Goal: Information Seeking & Learning: Learn about a topic

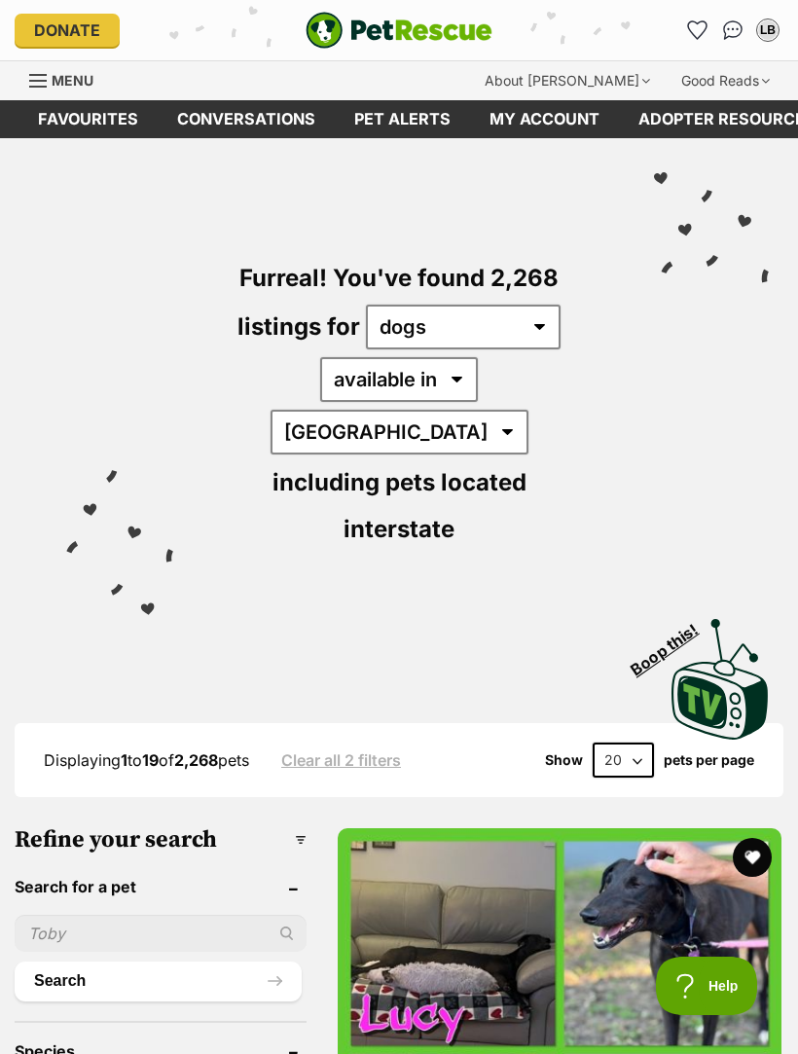
click at [429, 20] on img "PetRescue" at bounding box center [399, 30] width 187 height 37
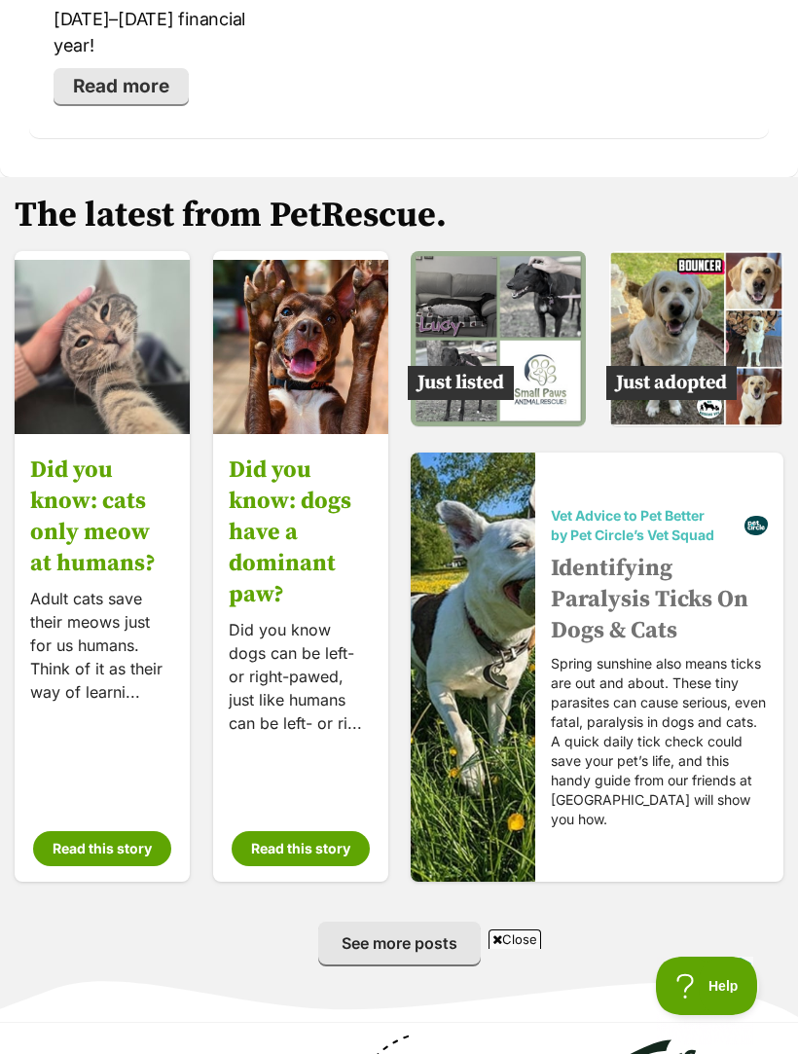
scroll to position [4560, 0]
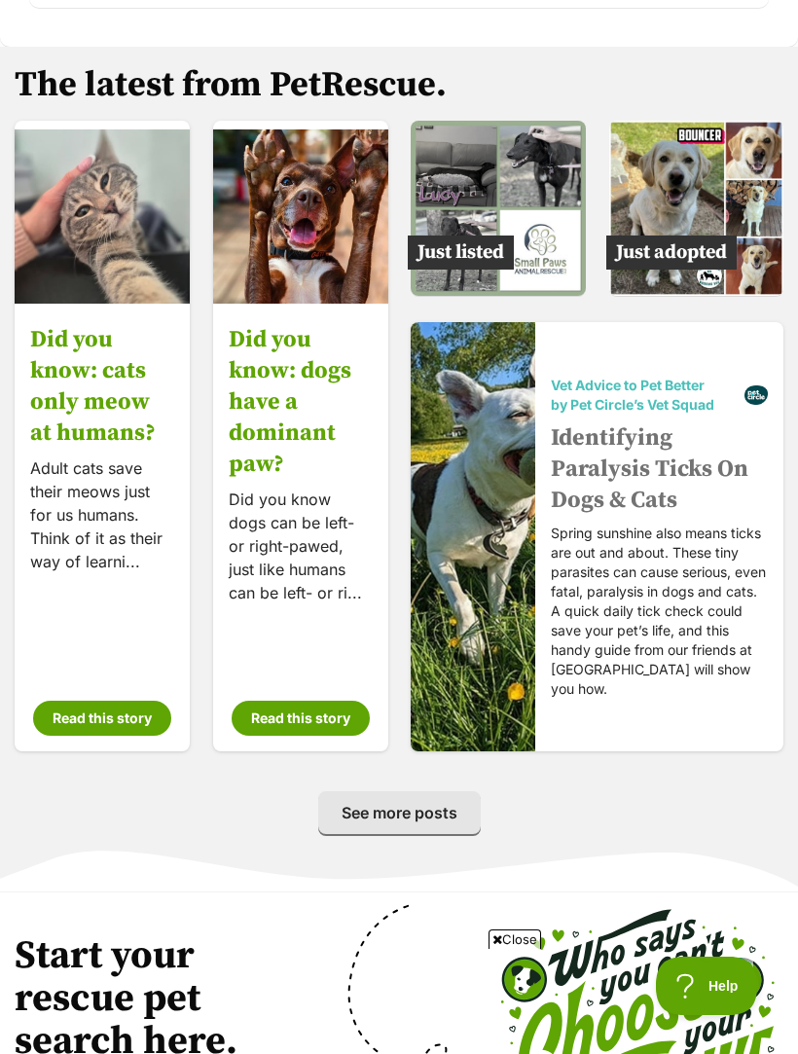
click at [719, 129] on img at bounding box center [696, 208] width 175 height 175
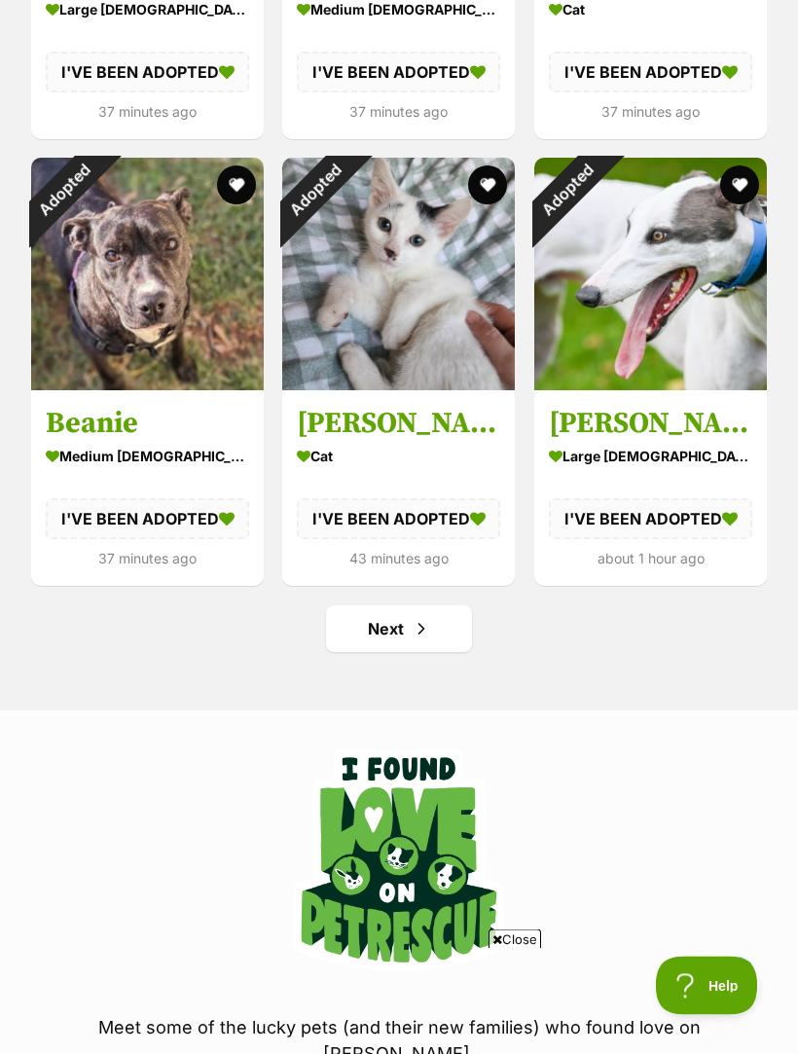
scroll to position [2303, 0]
click at [421, 625] on span "Next page" at bounding box center [421, 628] width 19 height 23
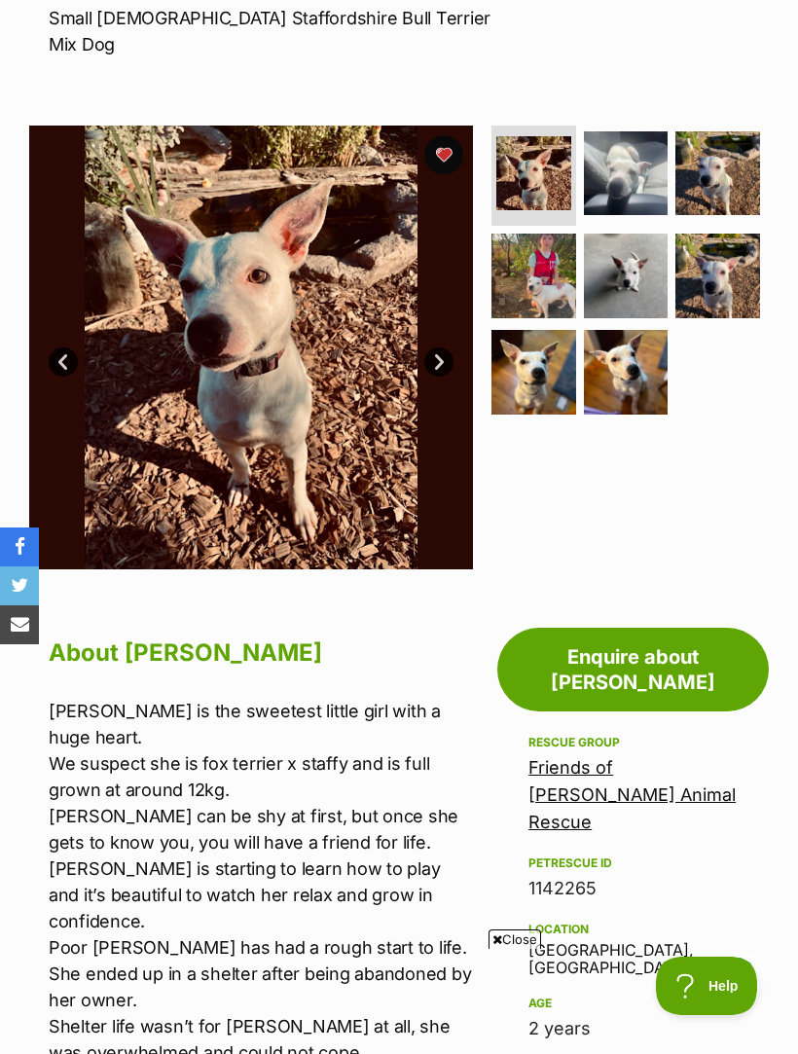
click at [641, 148] on img at bounding box center [626, 173] width 85 height 85
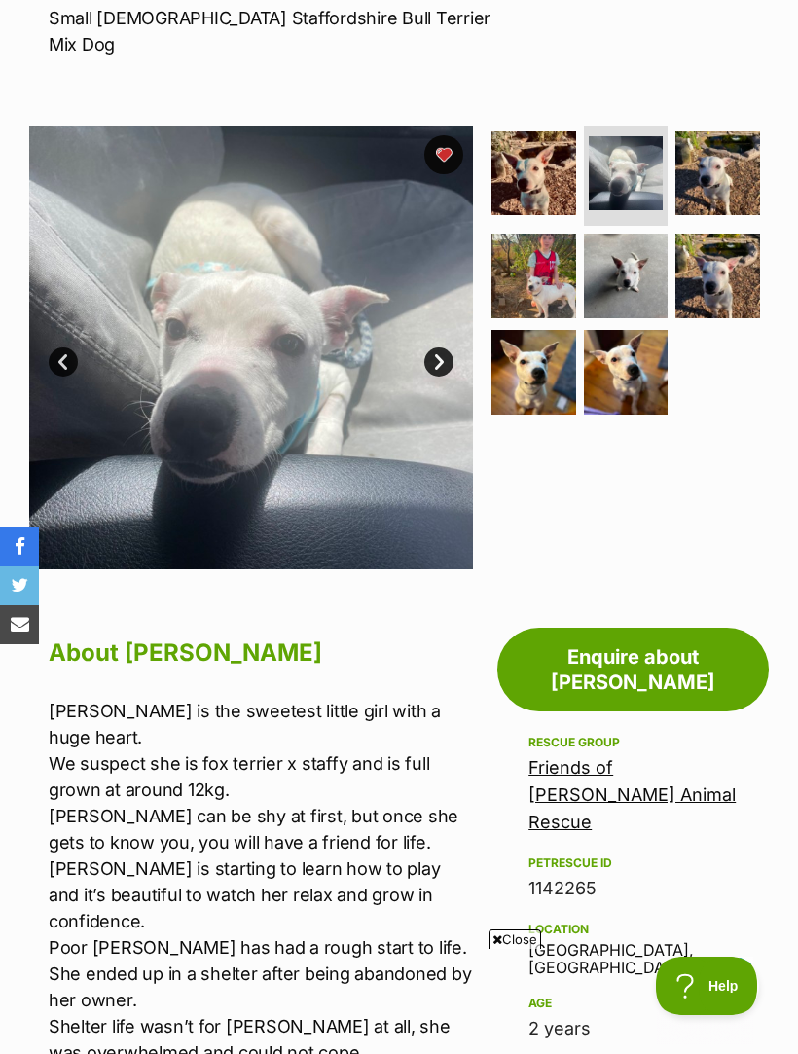
click at [730, 155] on img at bounding box center [717, 173] width 85 height 85
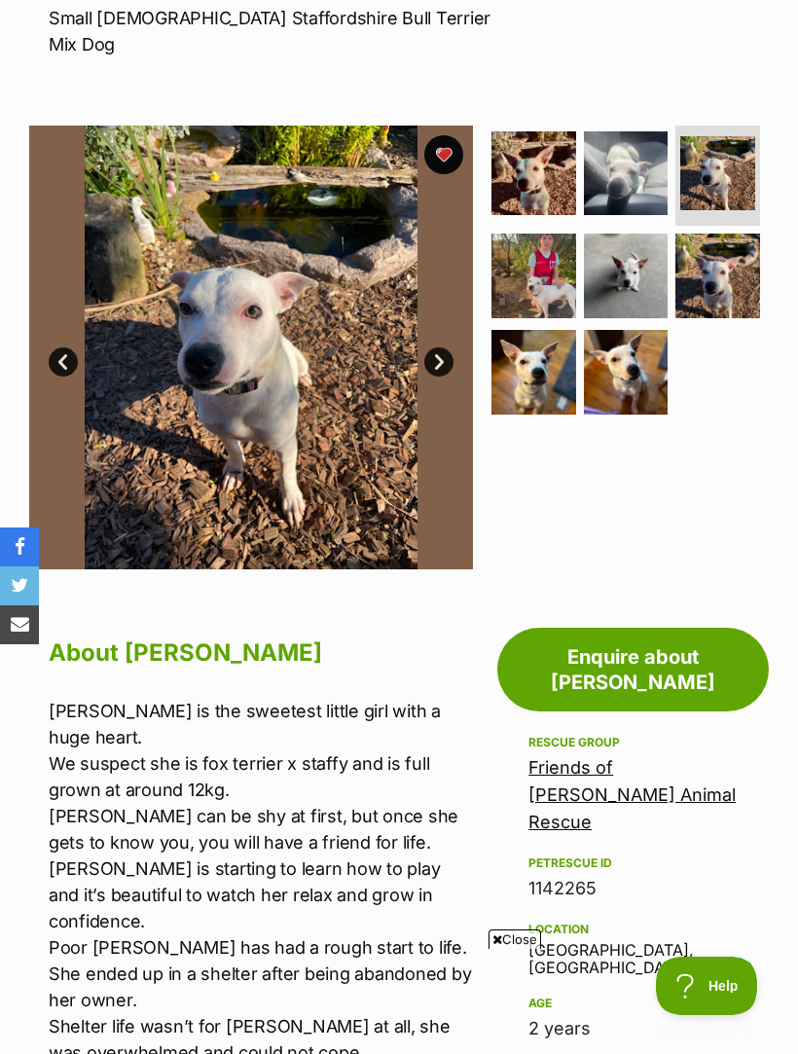
click at [539, 273] on img at bounding box center [533, 276] width 85 height 85
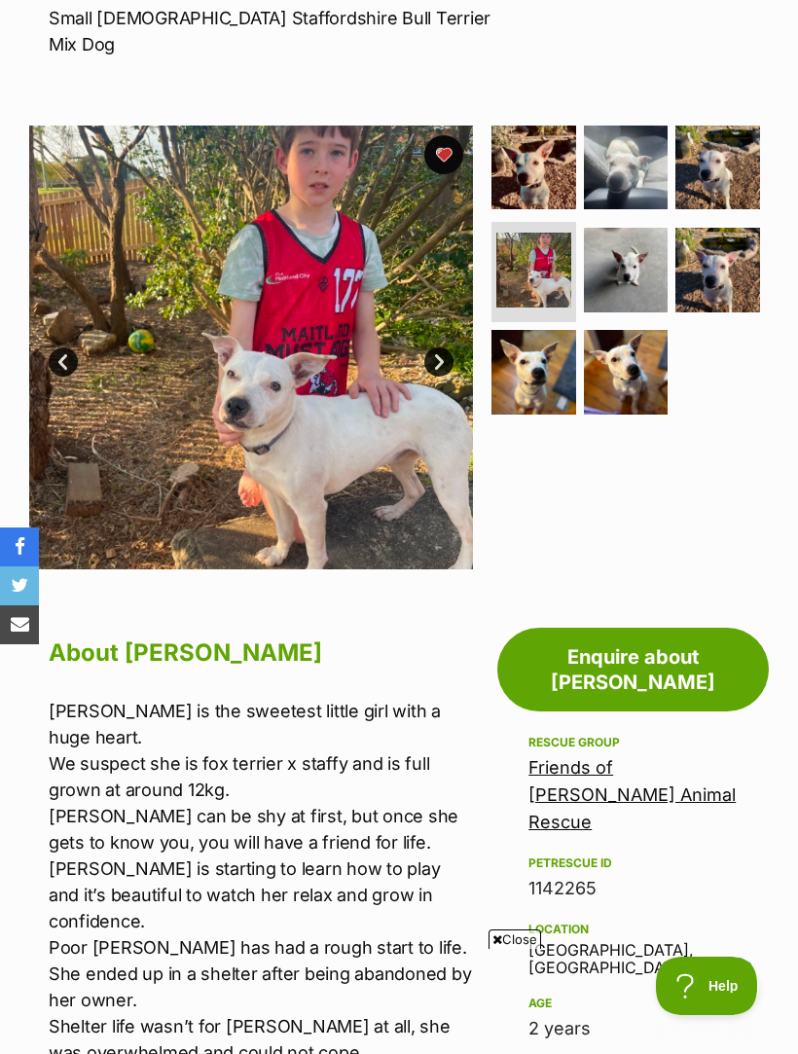
click at [642, 255] on img at bounding box center [626, 270] width 85 height 85
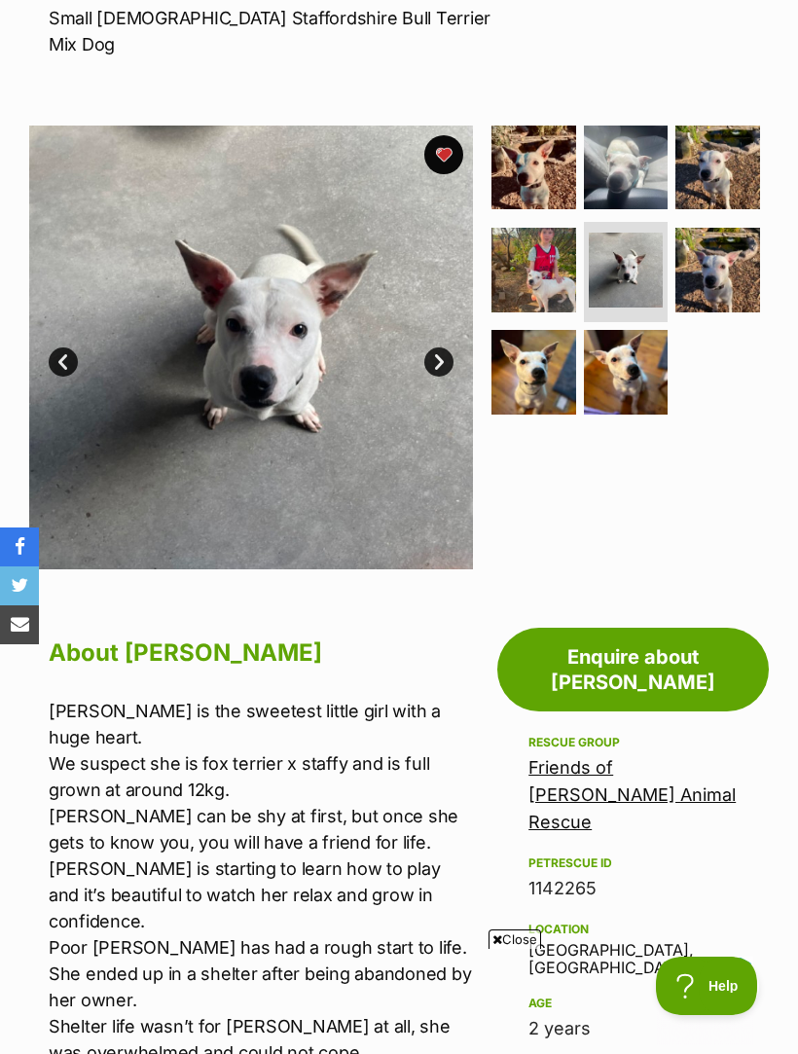
click at [719, 247] on img at bounding box center [717, 270] width 85 height 85
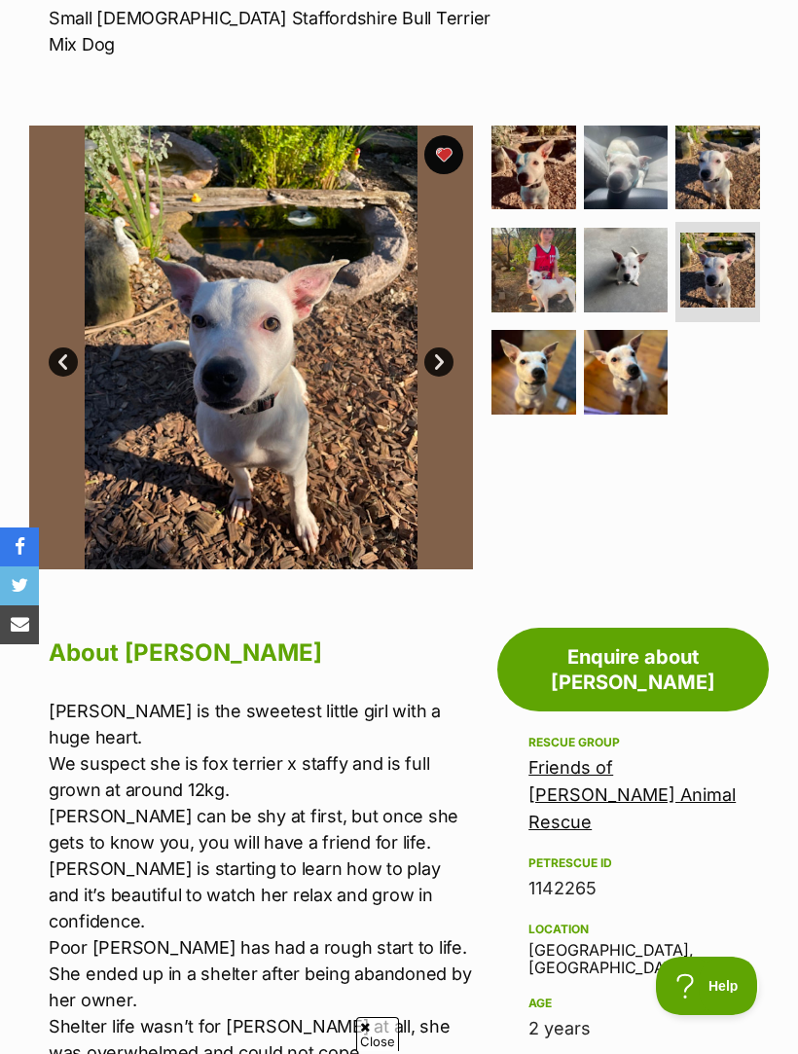
click at [540, 346] on img at bounding box center [533, 372] width 85 height 85
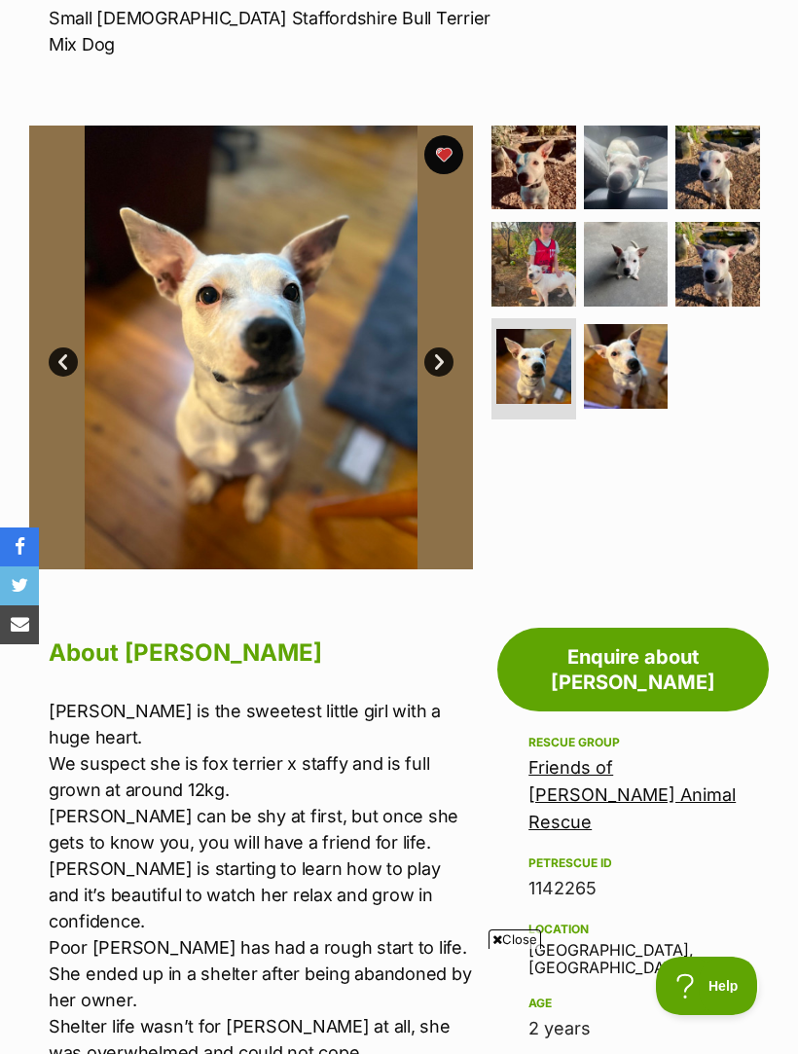
click at [645, 337] on img at bounding box center [626, 366] width 85 height 85
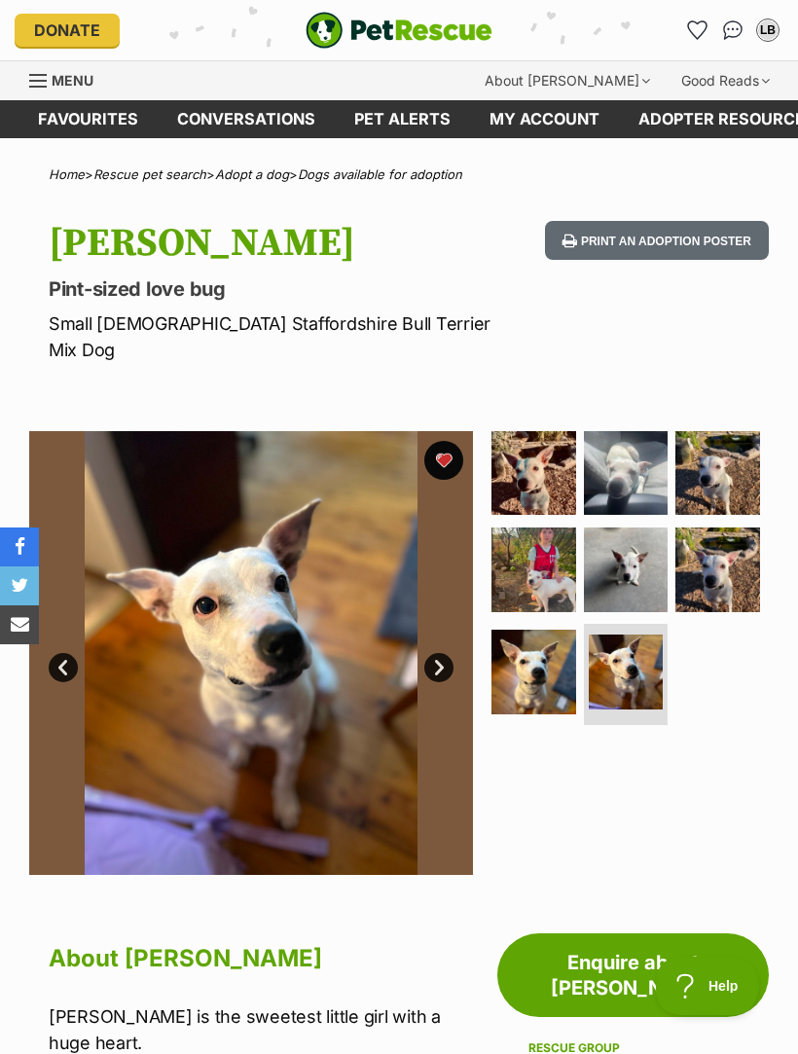
click at [632, 434] on img at bounding box center [626, 473] width 85 height 85
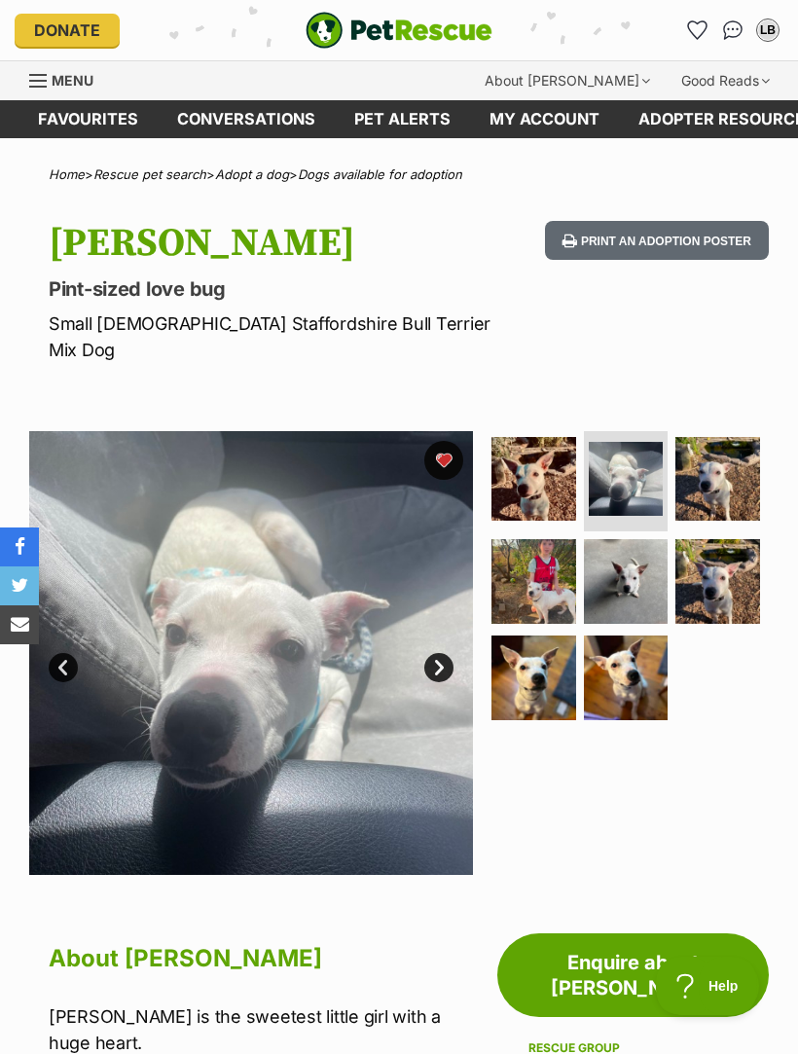
click at [561, 542] on img at bounding box center [533, 581] width 85 height 85
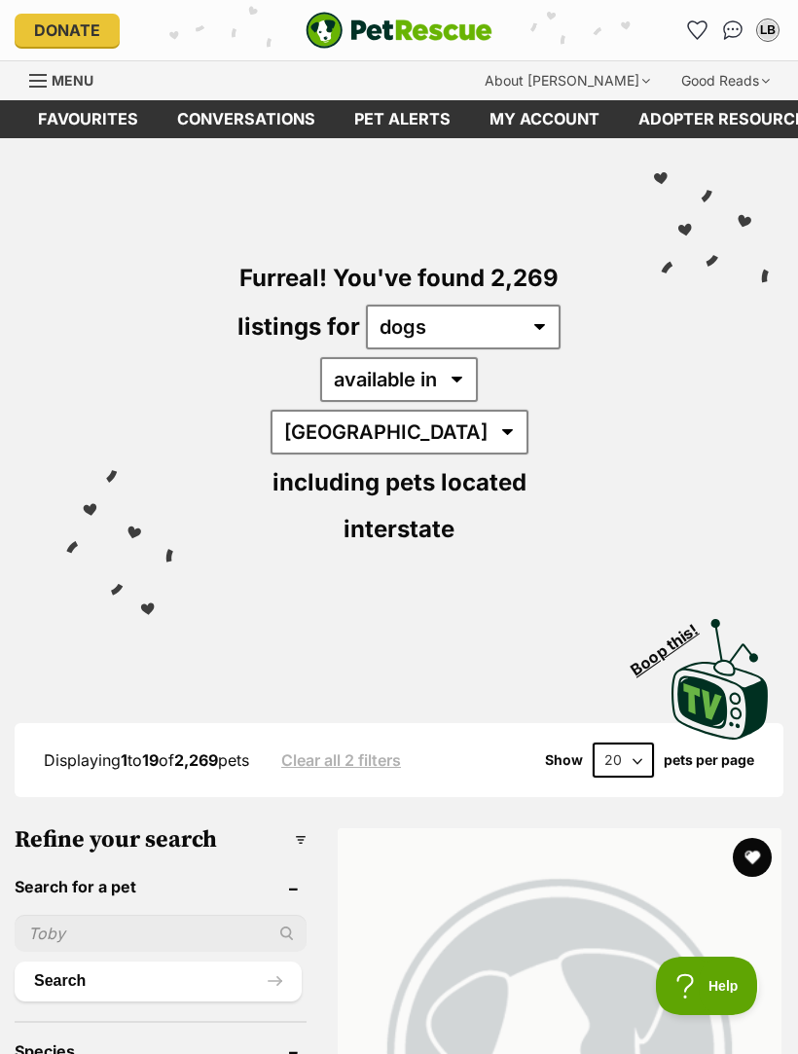
click at [362, 19] on img "PetRescue" at bounding box center [399, 30] width 187 height 37
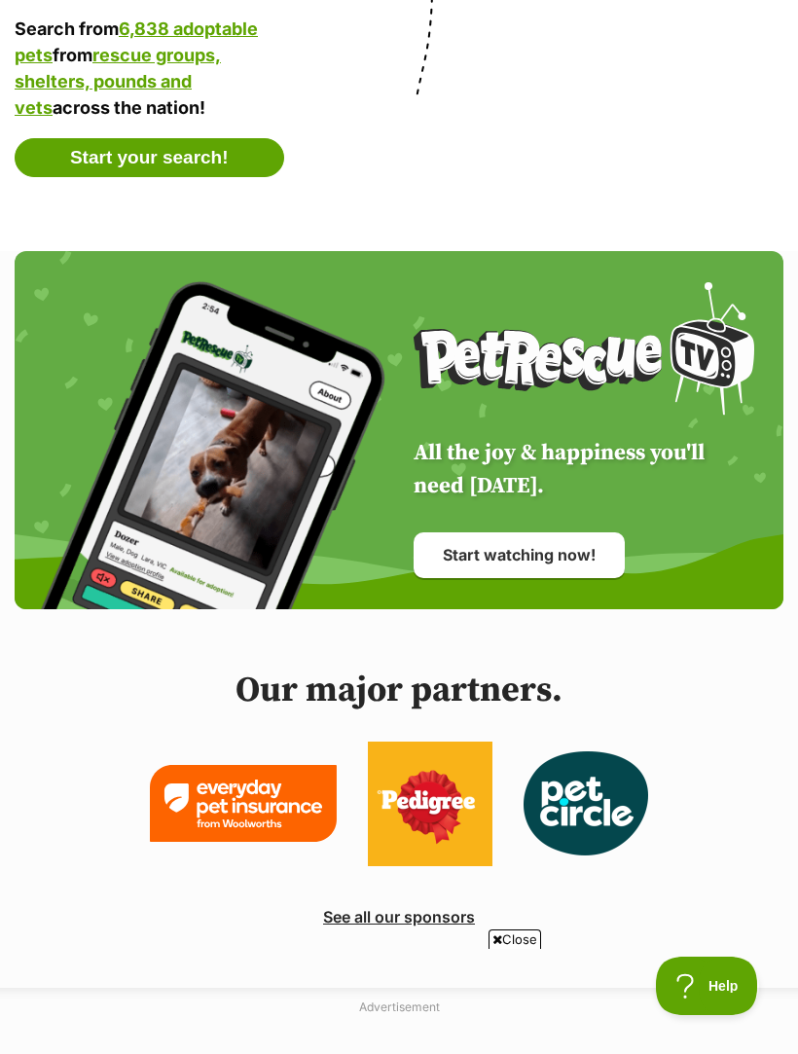
scroll to position [5910, 0]
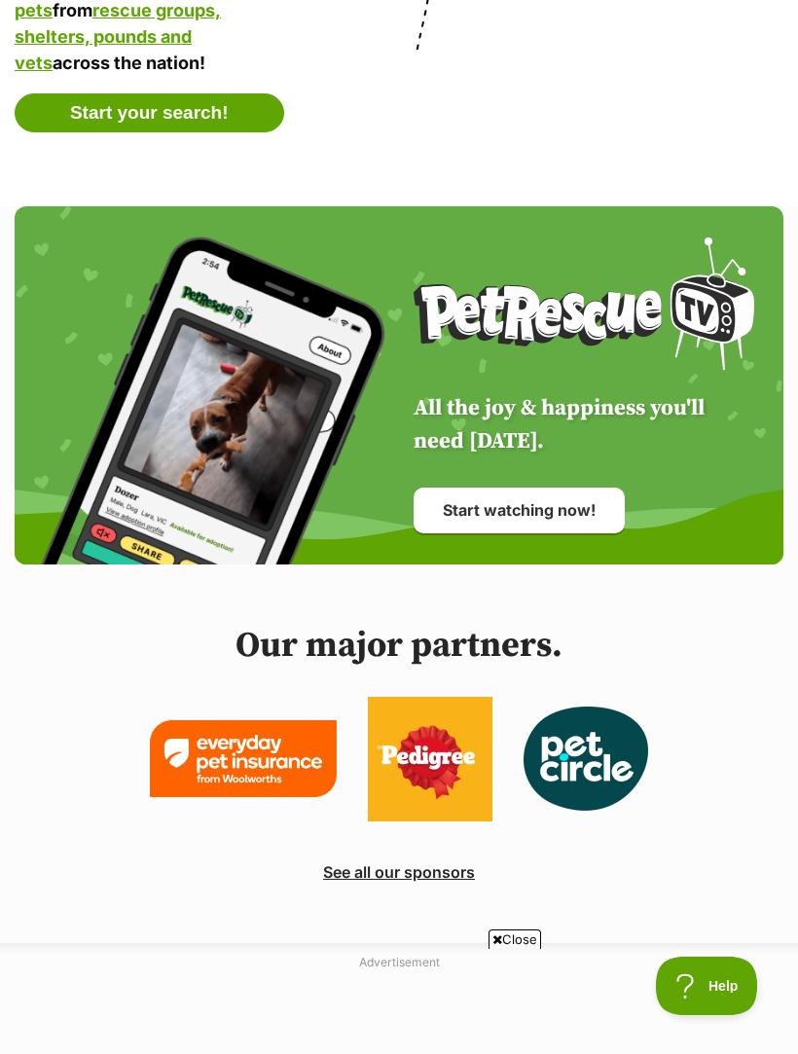
click at [575, 488] on link "Start watching now!" at bounding box center [519, 510] width 211 height 45
